Goal: Task Accomplishment & Management: Use online tool/utility

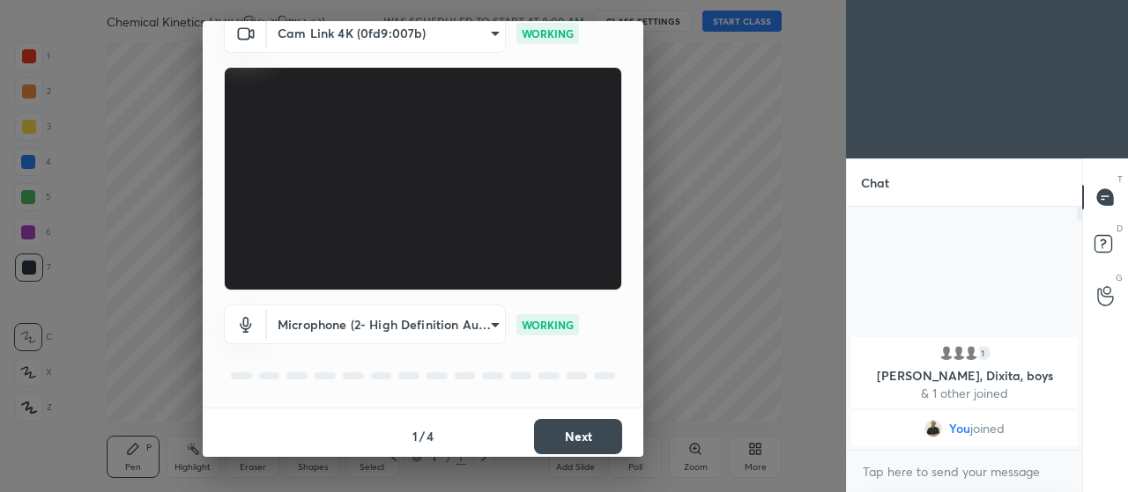
scroll to position [85, 0]
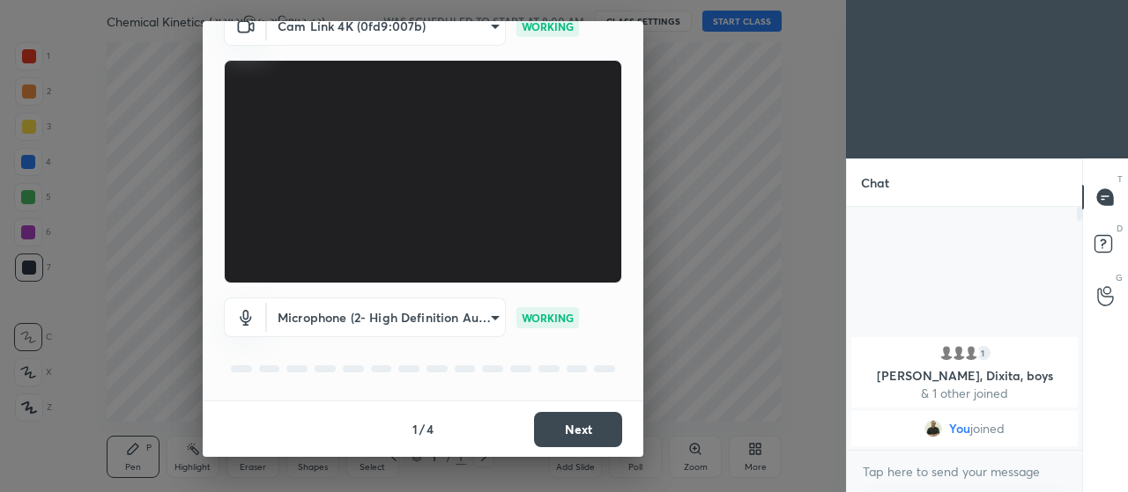
click at [576, 423] on button "Next" at bounding box center [578, 429] width 88 height 35
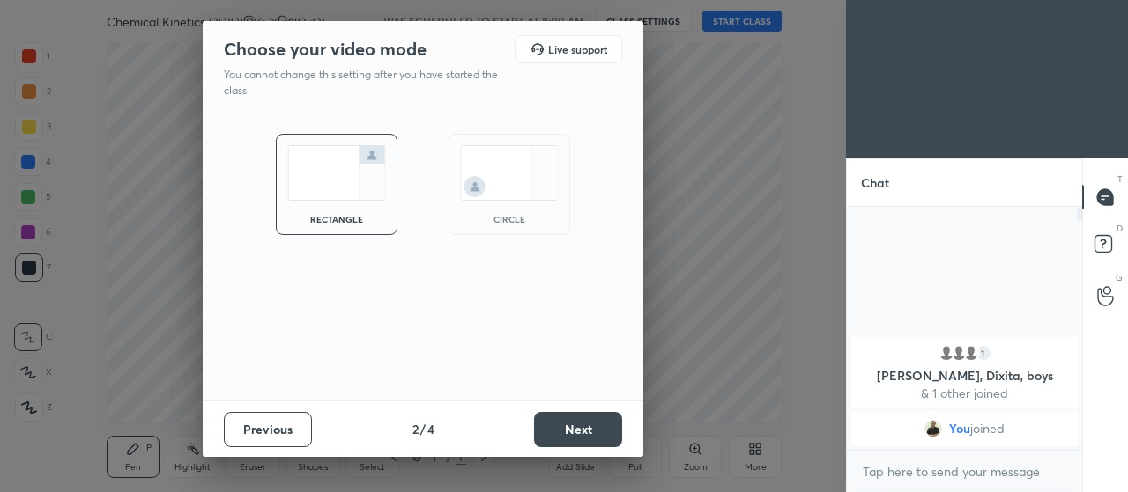
click at [581, 433] on button "Next" at bounding box center [578, 429] width 88 height 35
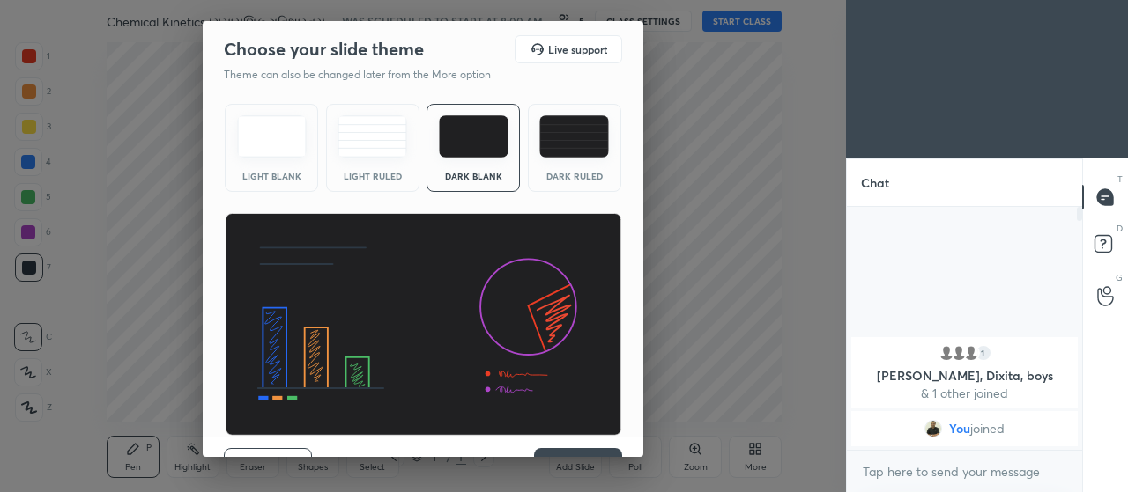
scroll to position [36, 0]
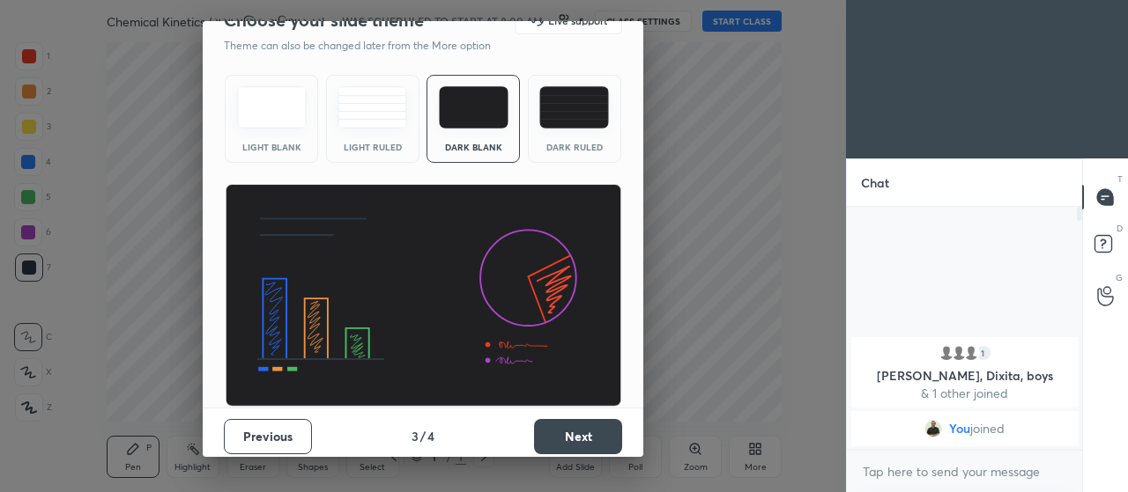
click at [636, 453] on div "Previous 3 / 4 Next" at bounding box center [423, 436] width 441 height 56
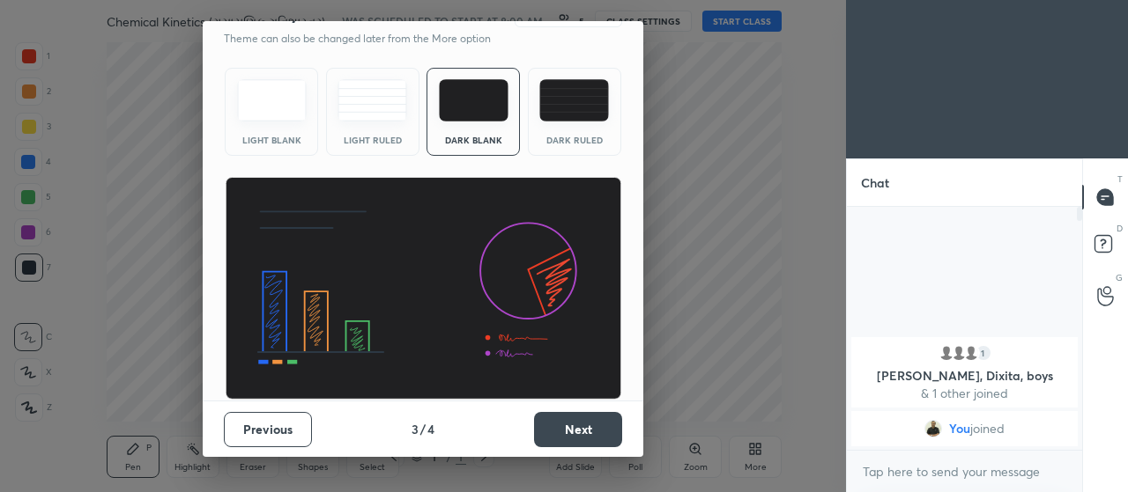
click at [579, 433] on button "Next" at bounding box center [578, 429] width 88 height 35
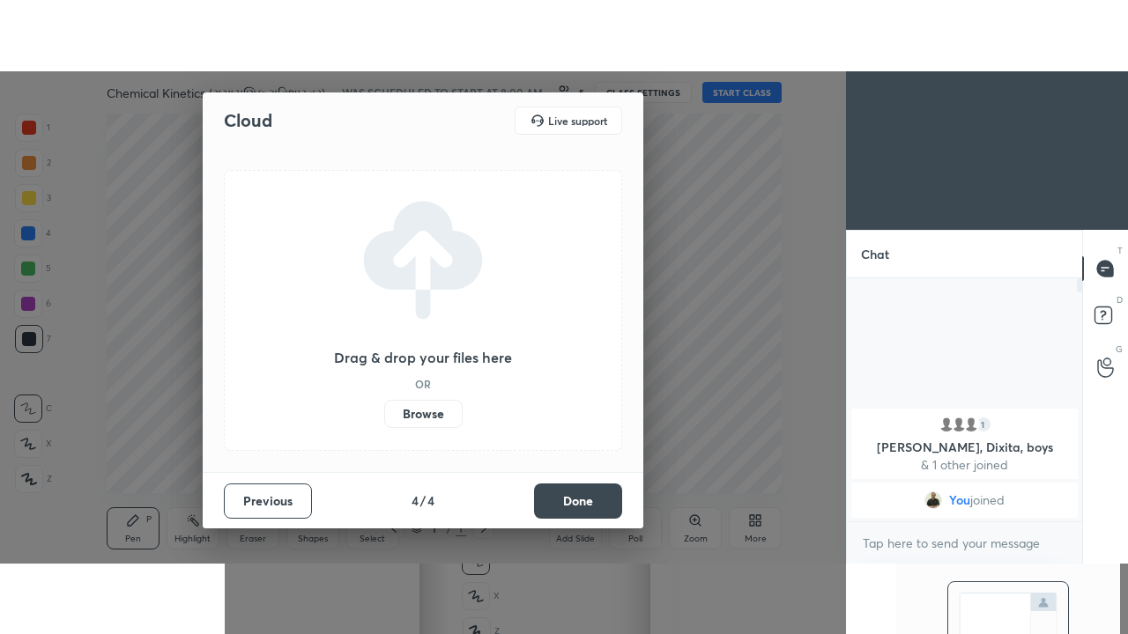
scroll to position [0, 0]
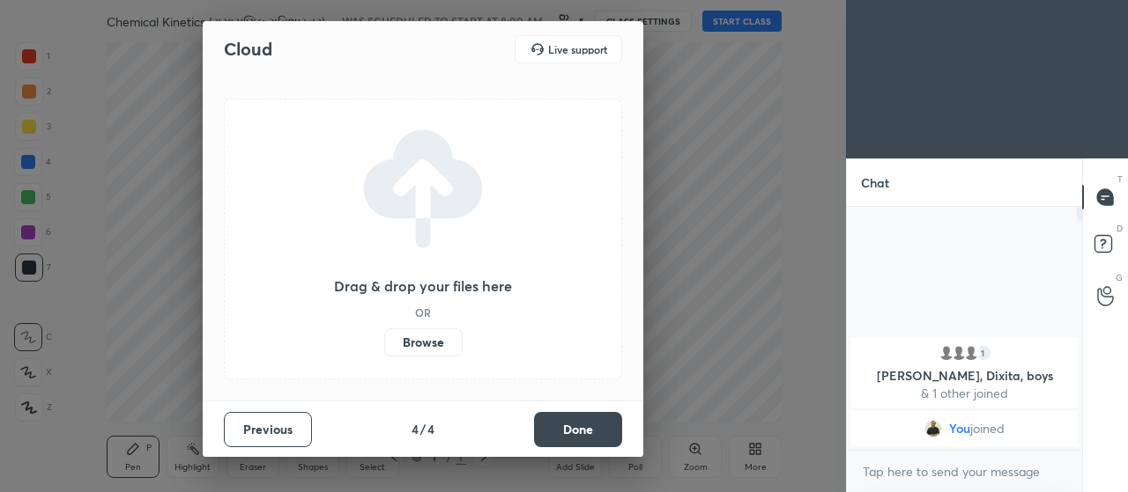
click at [433, 340] on label "Browse" at bounding box center [423, 343] width 78 height 28
click at [384, 340] on input "Browse" at bounding box center [384, 343] width 0 height 28
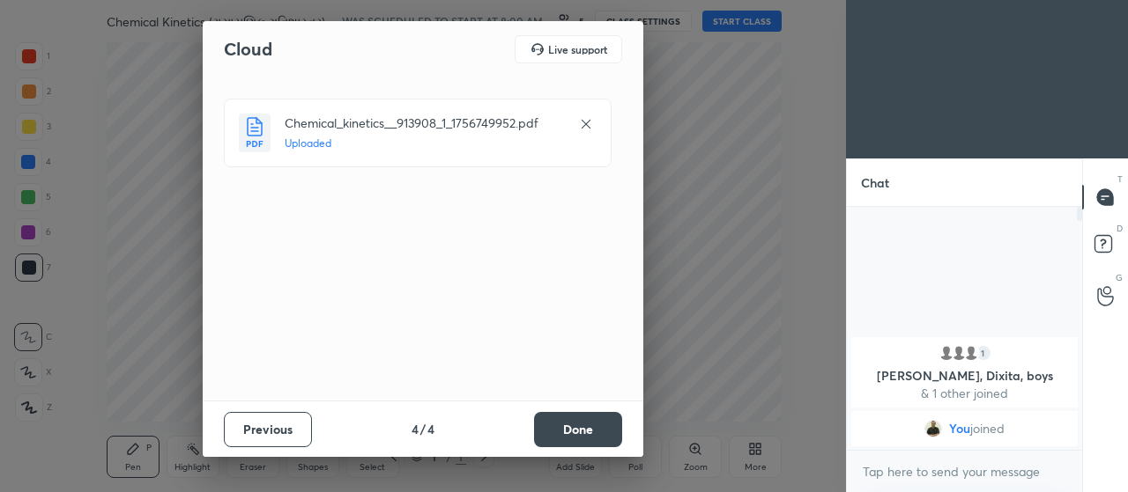
click at [586, 433] on button "Done" at bounding box center [578, 429] width 88 height 35
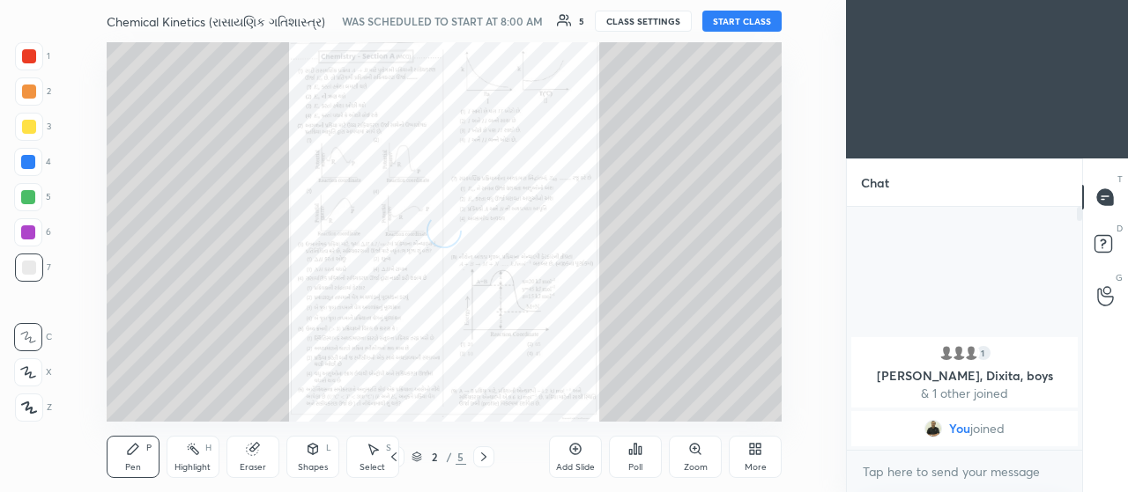
click at [734, 17] on button "START CLASS" at bounding box center [741, 21] width 79 height 21
click at [752, 455] on icon at bounding box center [752, 452] width 4 height 4
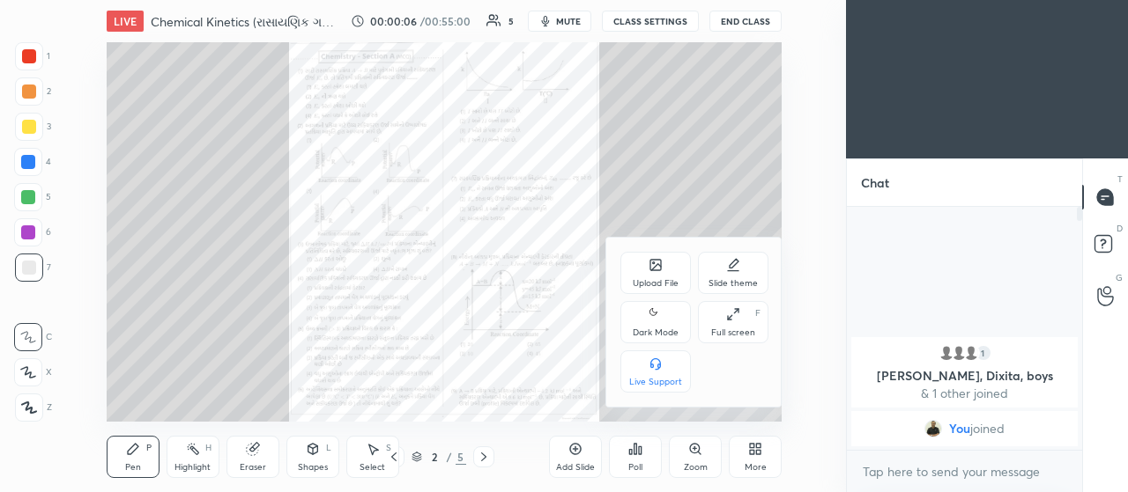
click at [729, 317] on icon at bounding box center [730, 317] width 4 height 4
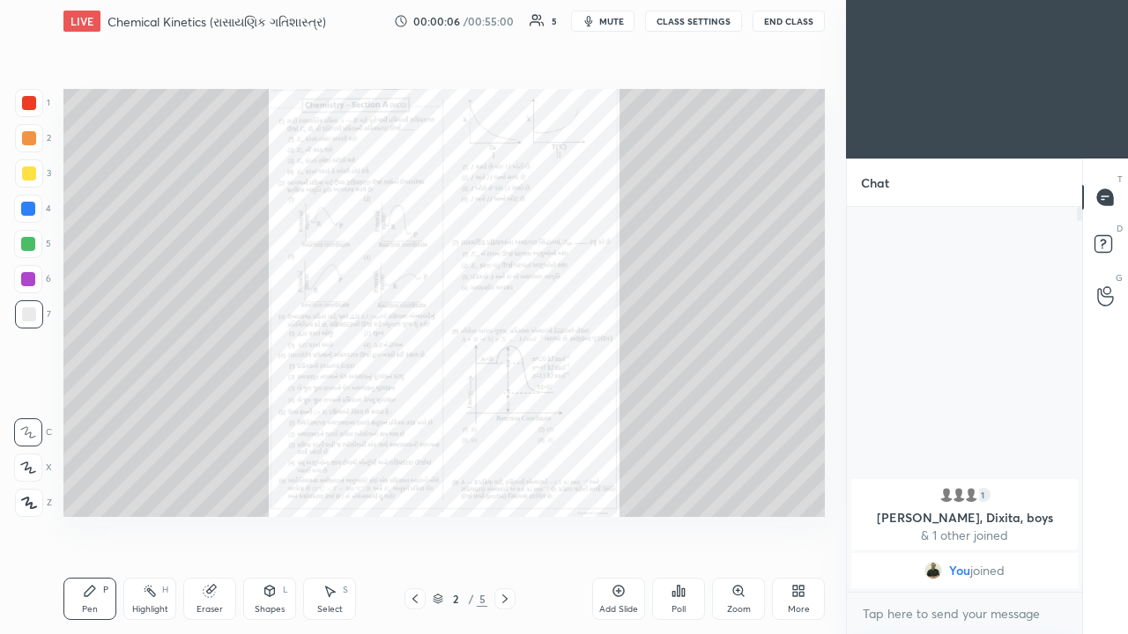
scroll to position [422, 230]
type textarea "x"
click at [730, 492] on div "Zoom" at bounding box center [738, 599] width 53 height 42
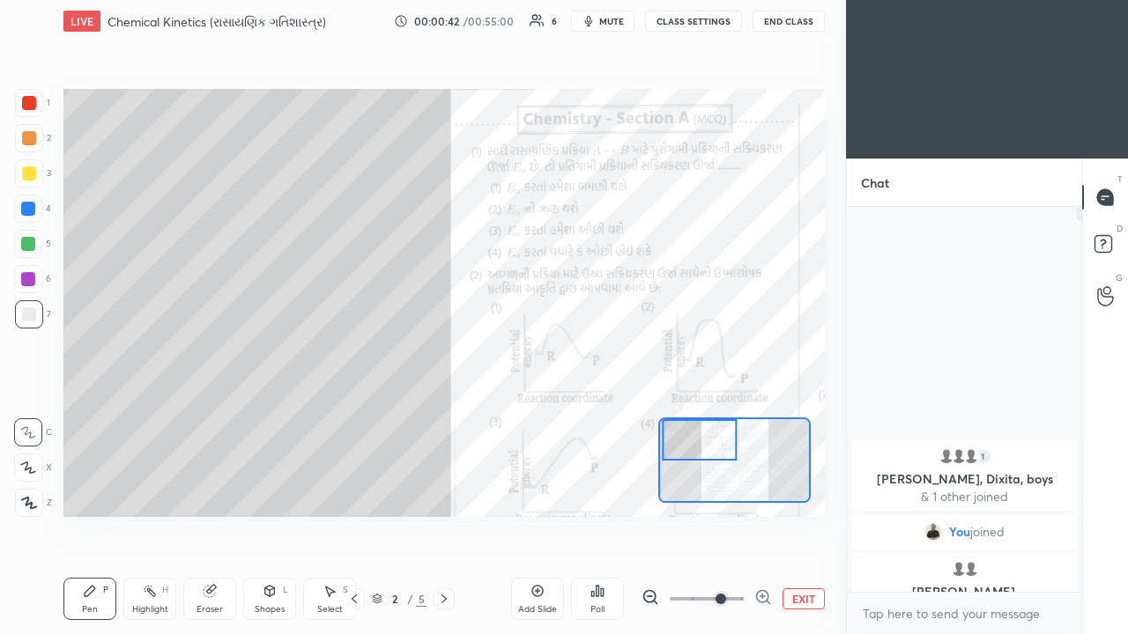
click at [32, 465] on icon at bounding box center [28, 468] width 16 height 12
click at [28, 204] on div at bounding box center [28, 209] width 14 height 14
click at [35, 430] on icon at bounding box center [28, 432] width 16 height 12
click at [25, 171] on div at bounding box center [29, 174] width 14 height 14
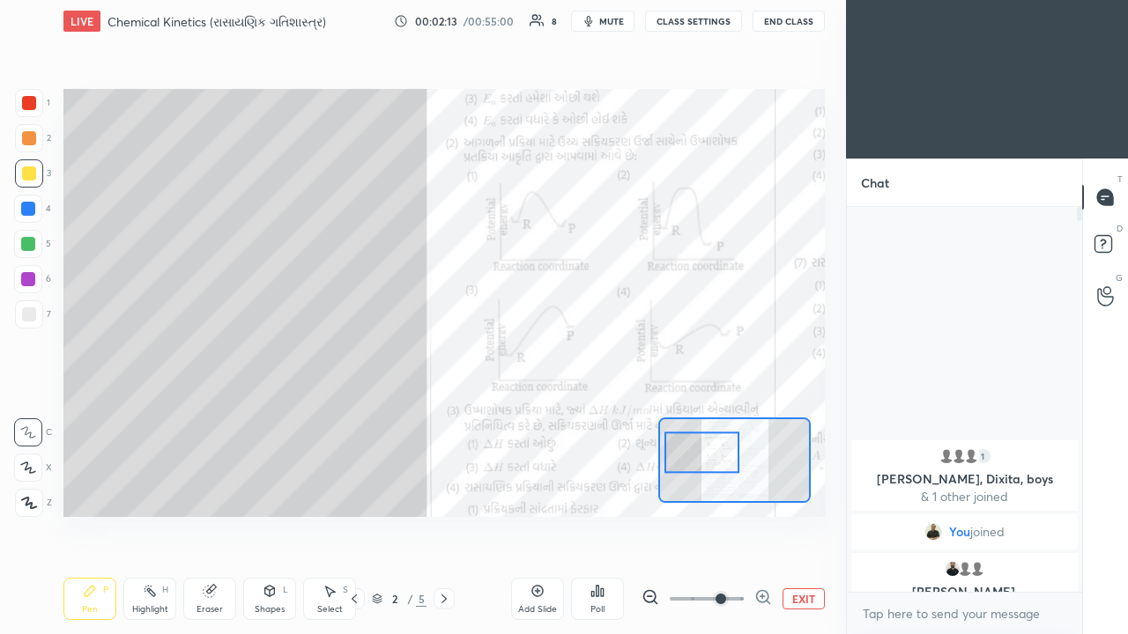
click at [31, 136] on div at bounding box center [29, 138] width 14 height 14
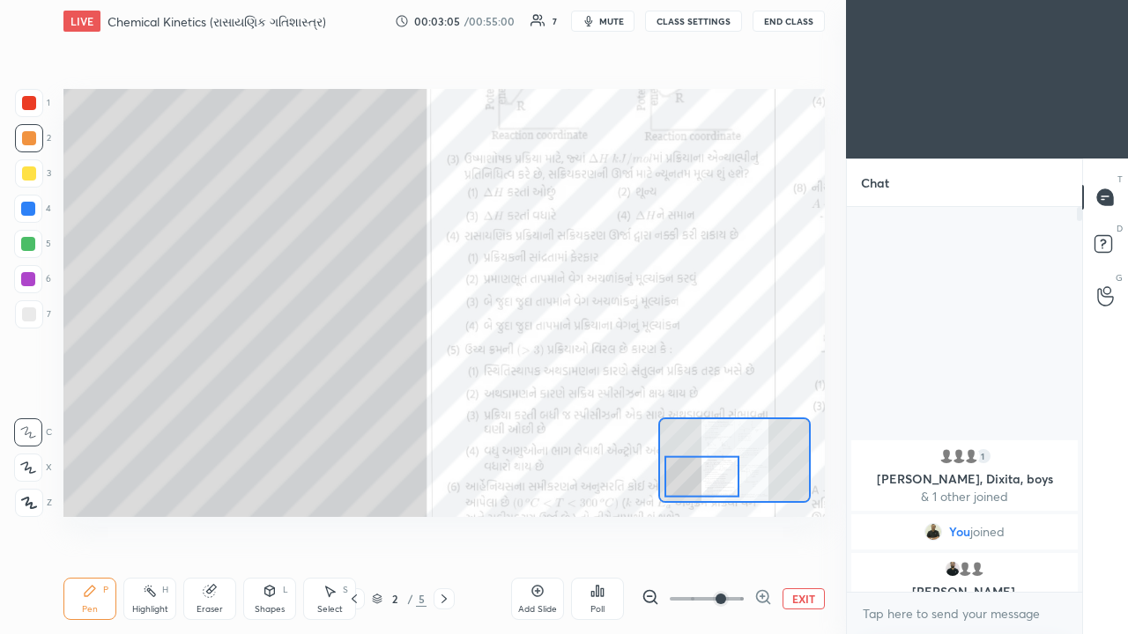
click at [26, 175] on div at bounding box center [29, 174] width 14 height 14
click at [28, 143] on div at bounding box center [29, 138] width 14 height 14
click at [29, 101] on div at bounding box center [29, 103] width 14 height 14
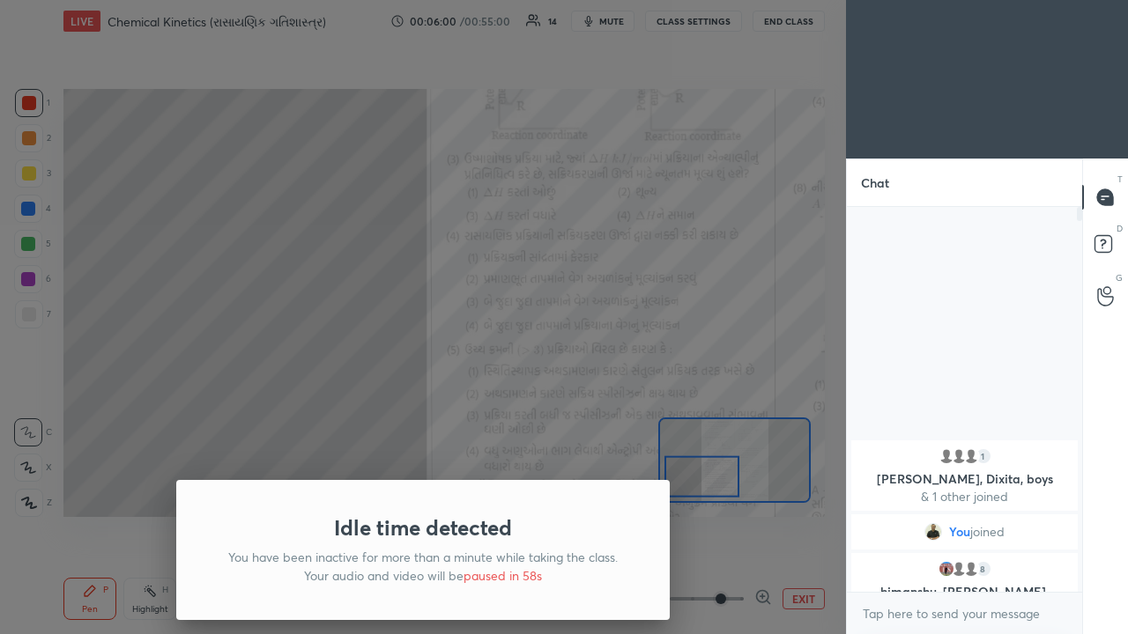
click at [263, 359] on div "Idle time detected You have been inactive for more than a minute while taking t…" at bounding box center [423, 317] width 846 height 634
